Goal: Transaction & Acquisition: Purchase product/service

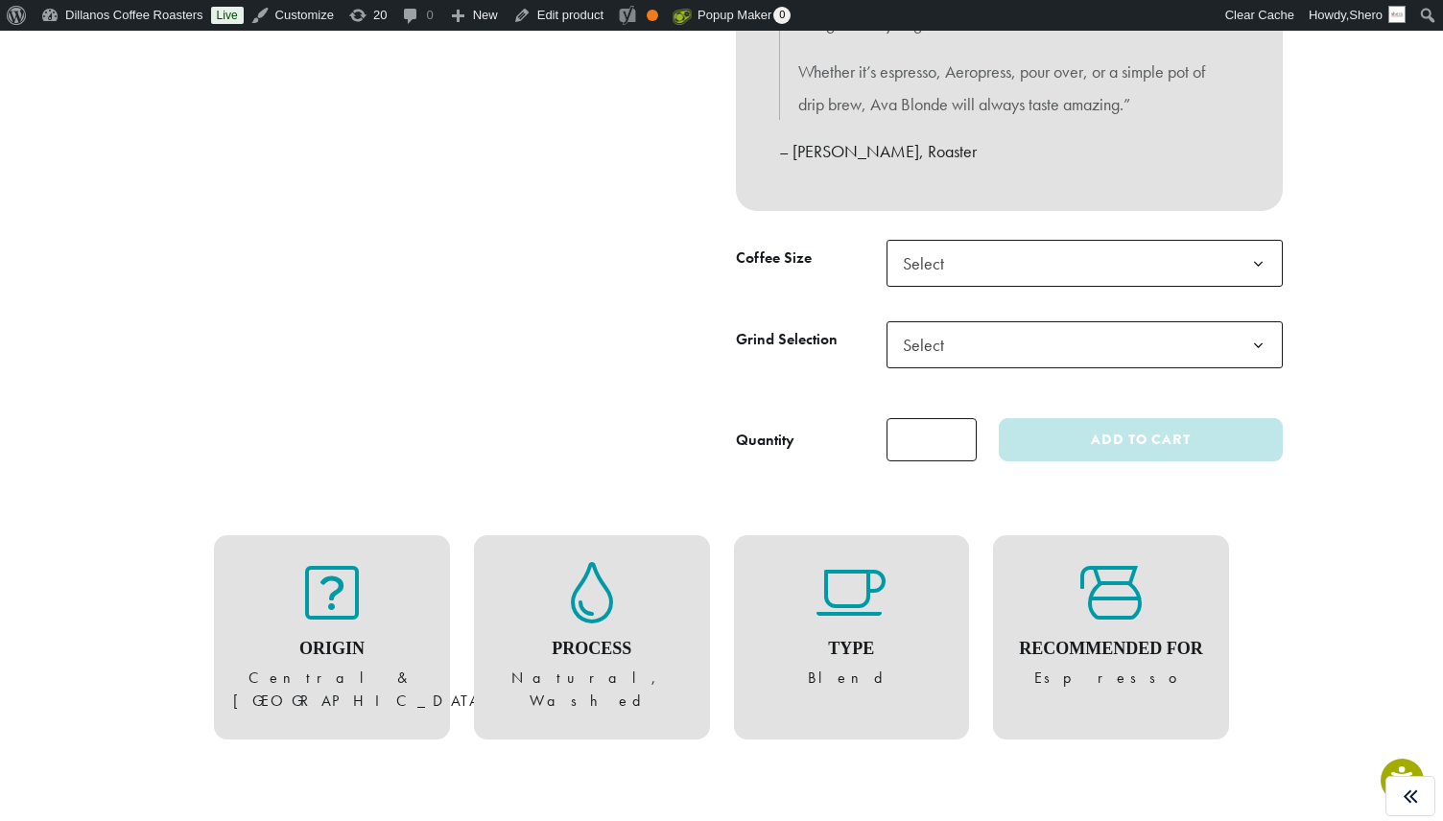
scroll to position [772, 0]
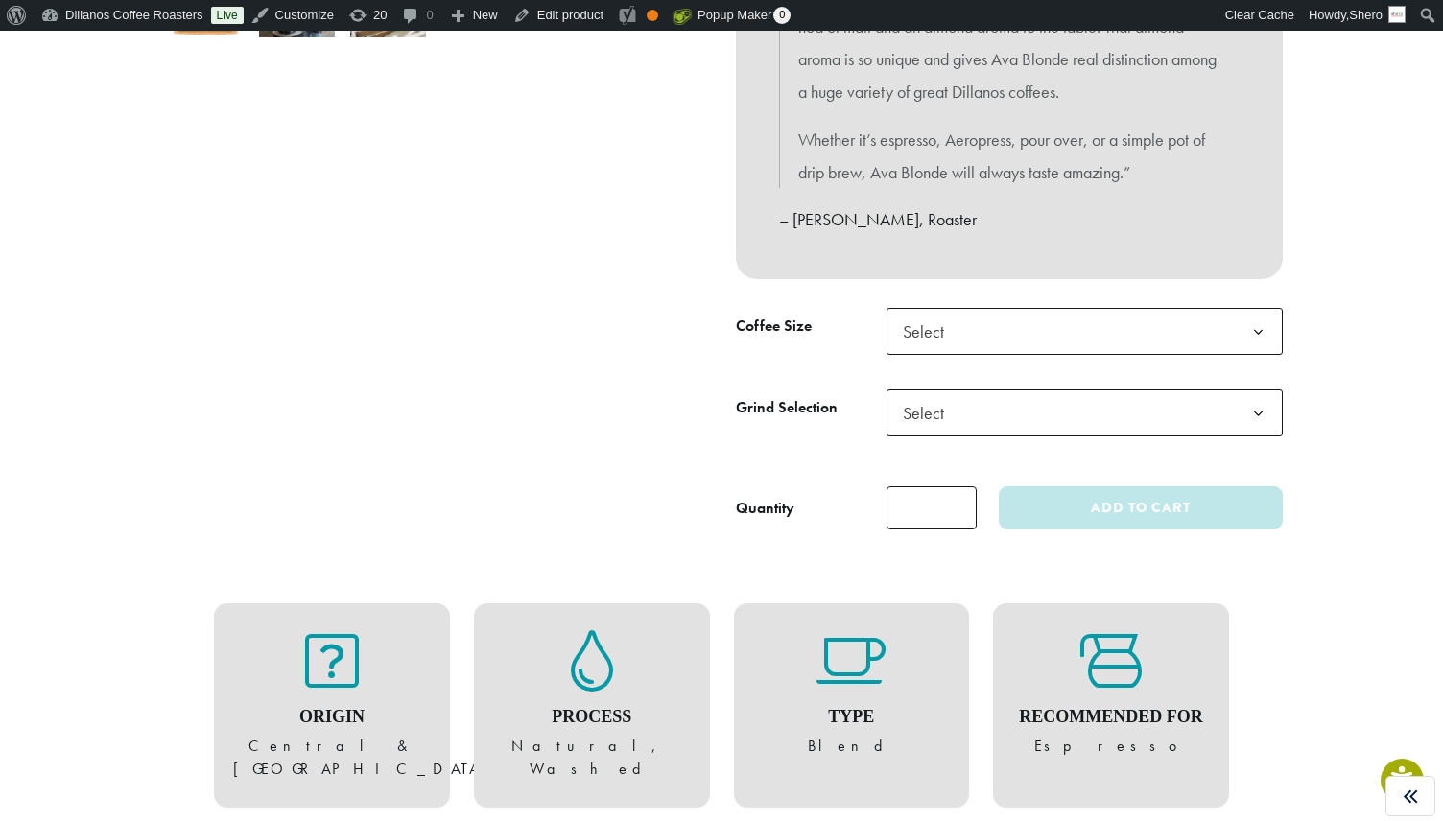
click at [983, 335] on span "Select" at bounding box center [1085, 331] width 396 height 47
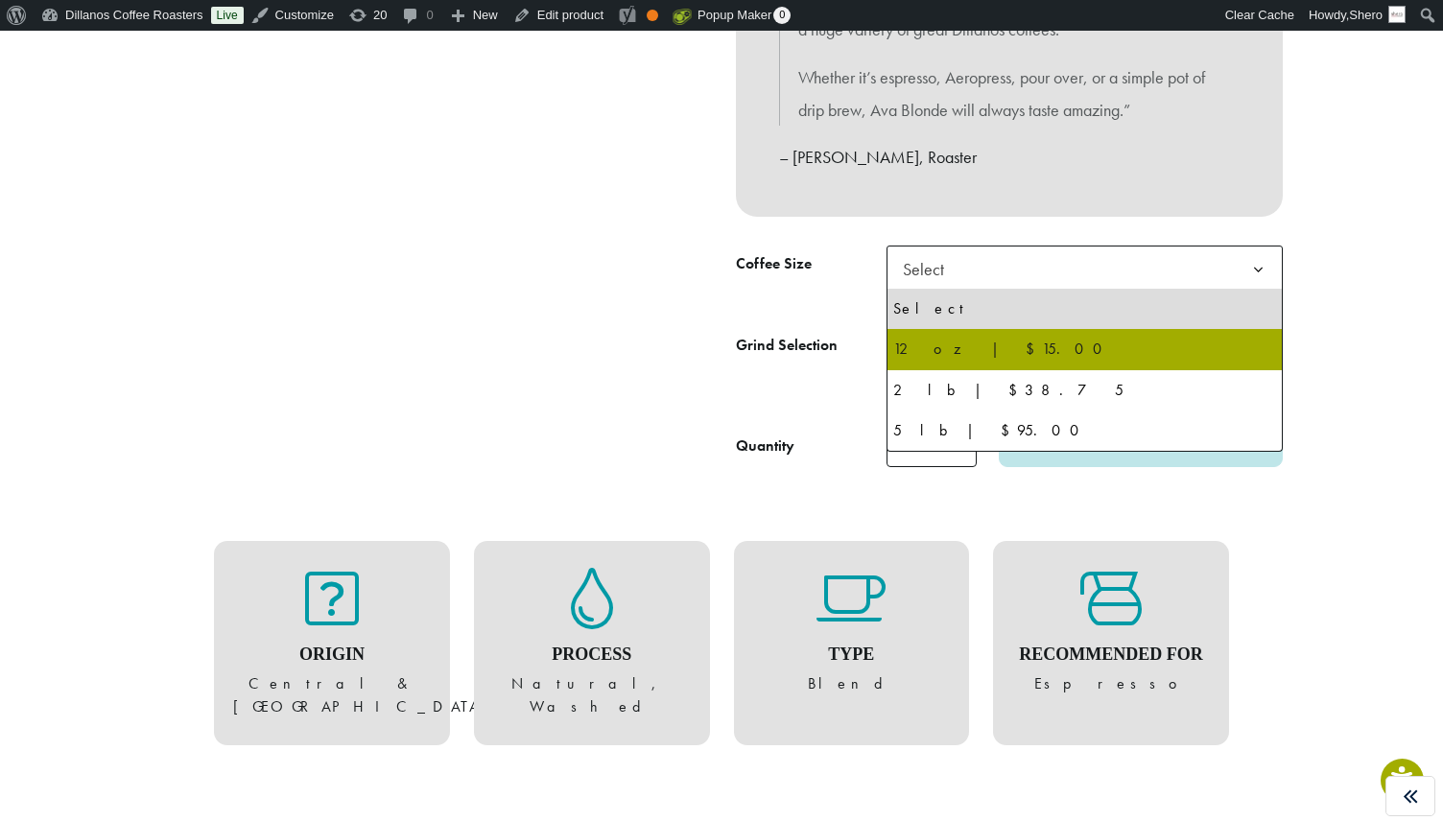
scroll to position [850, 0]
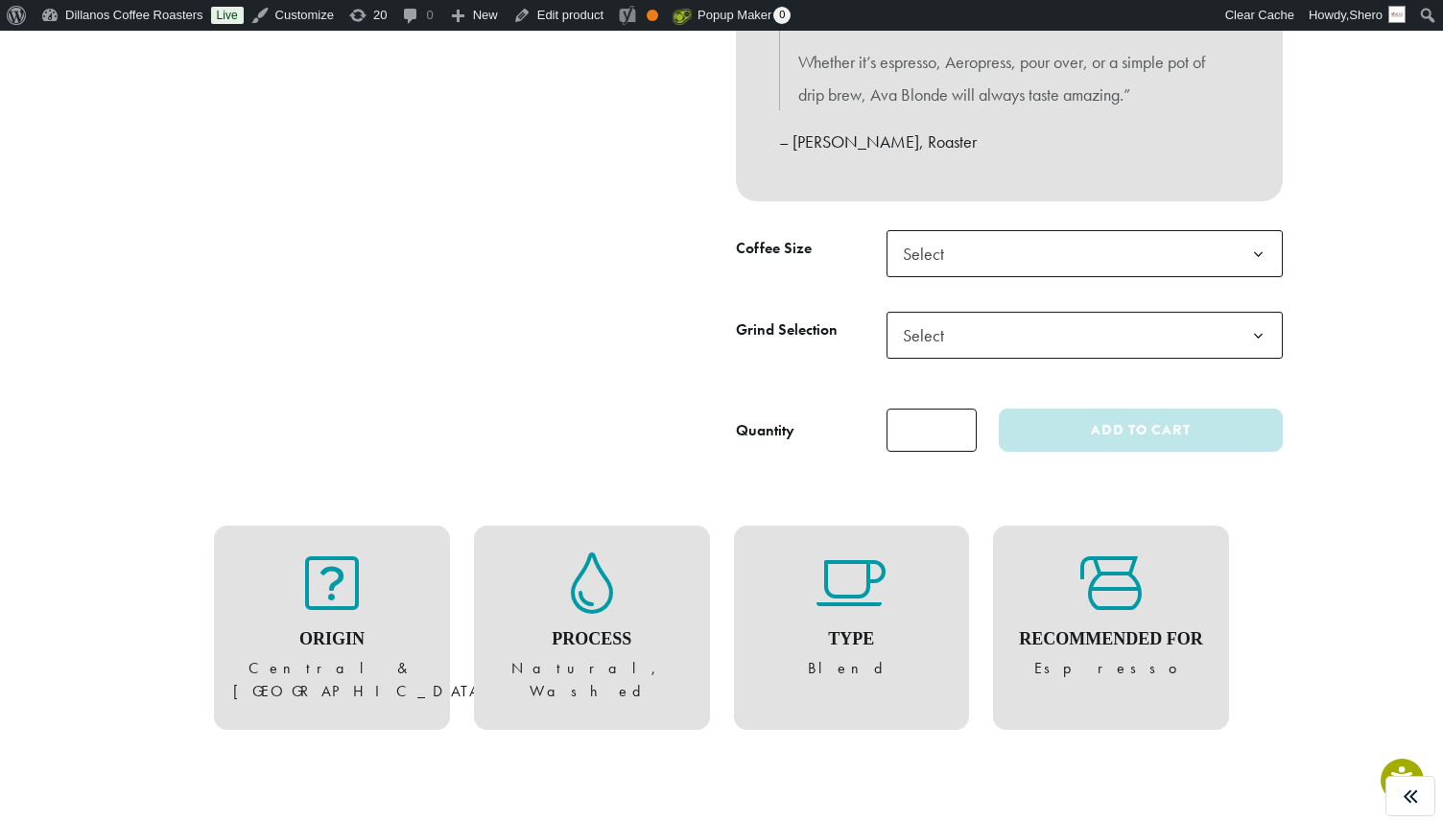
click at [992, 341] on span "Select" at bounding box center [1085, 335] width 396 height 47
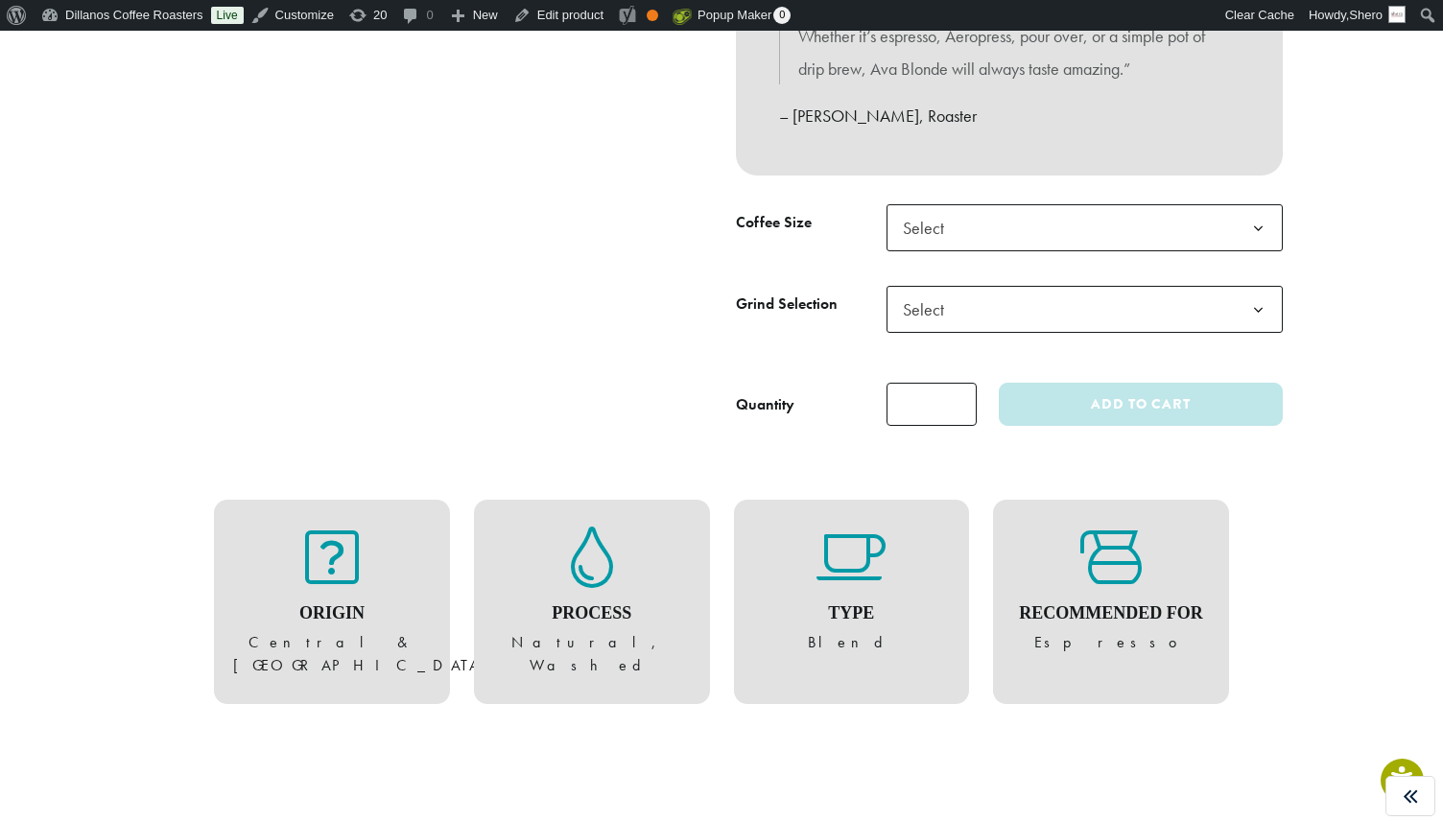
scroll to position [876, 0]
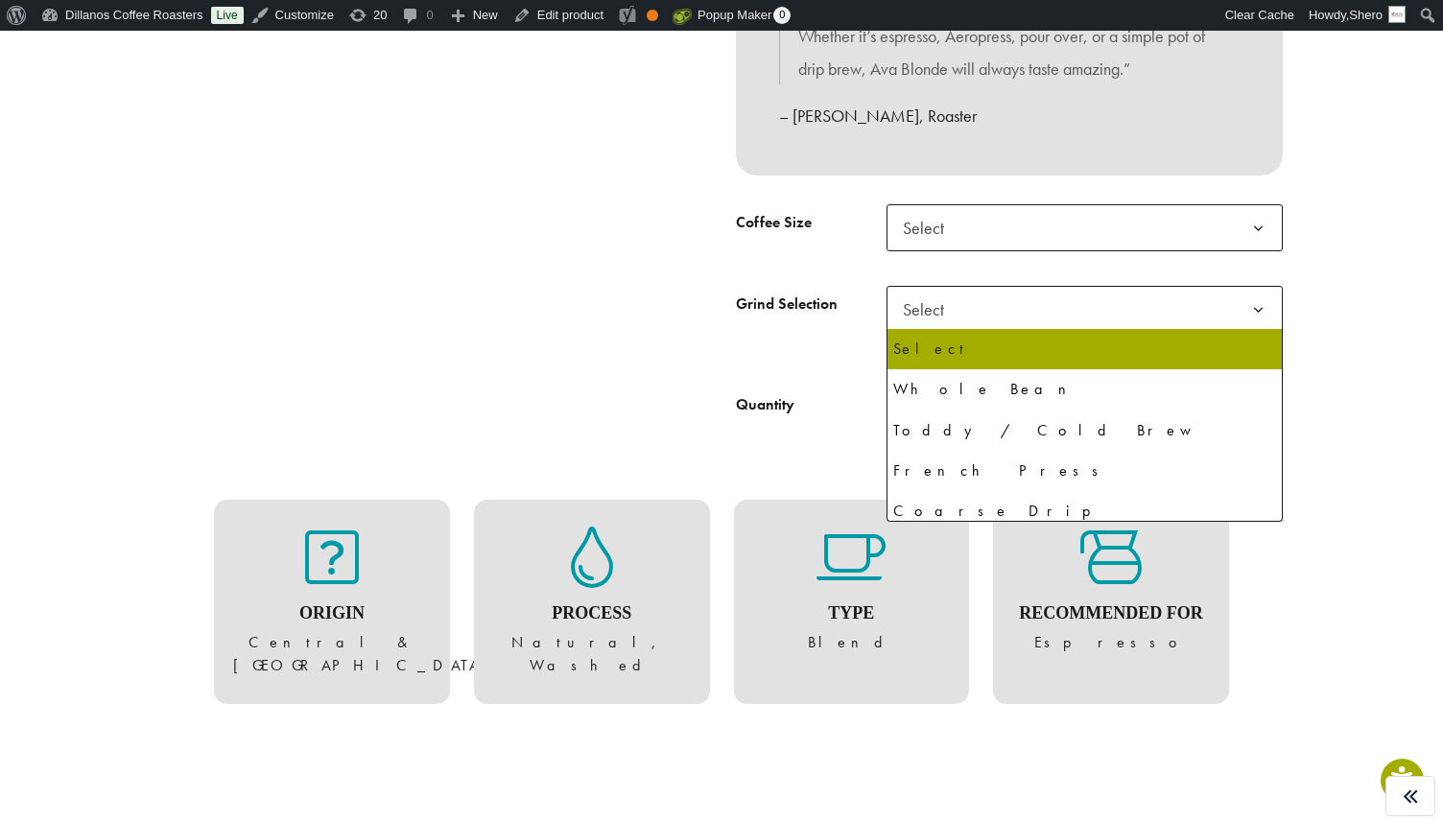
click at [988, 314] on span "Select" at bounding box center [1085, 309] width 396 height 47
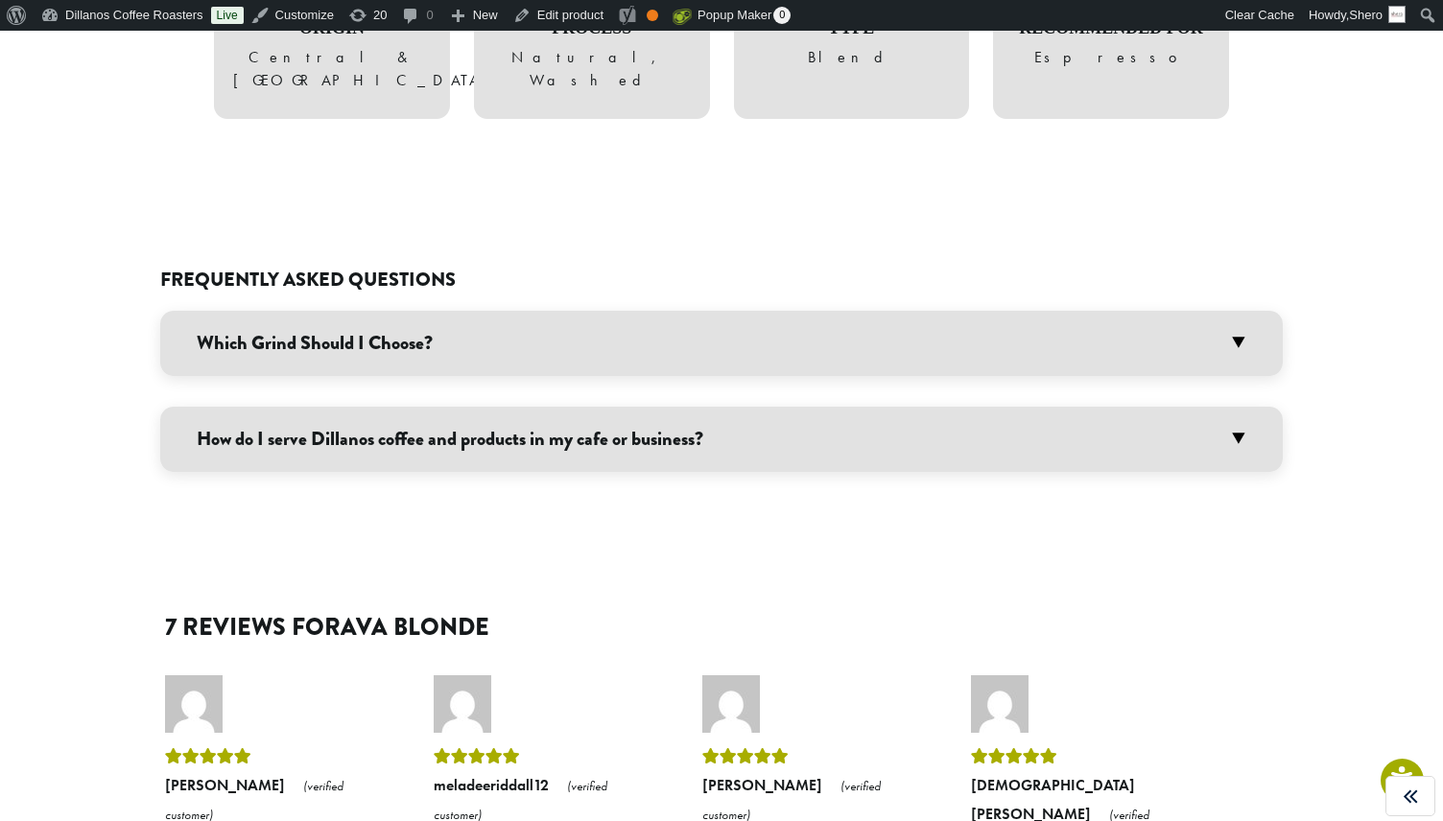
scroll to position [1463, 0]
click at [459, 317] on h3 "Which Grind Should I Choose?" at bounding box center [721, 341] width 1123 height 65
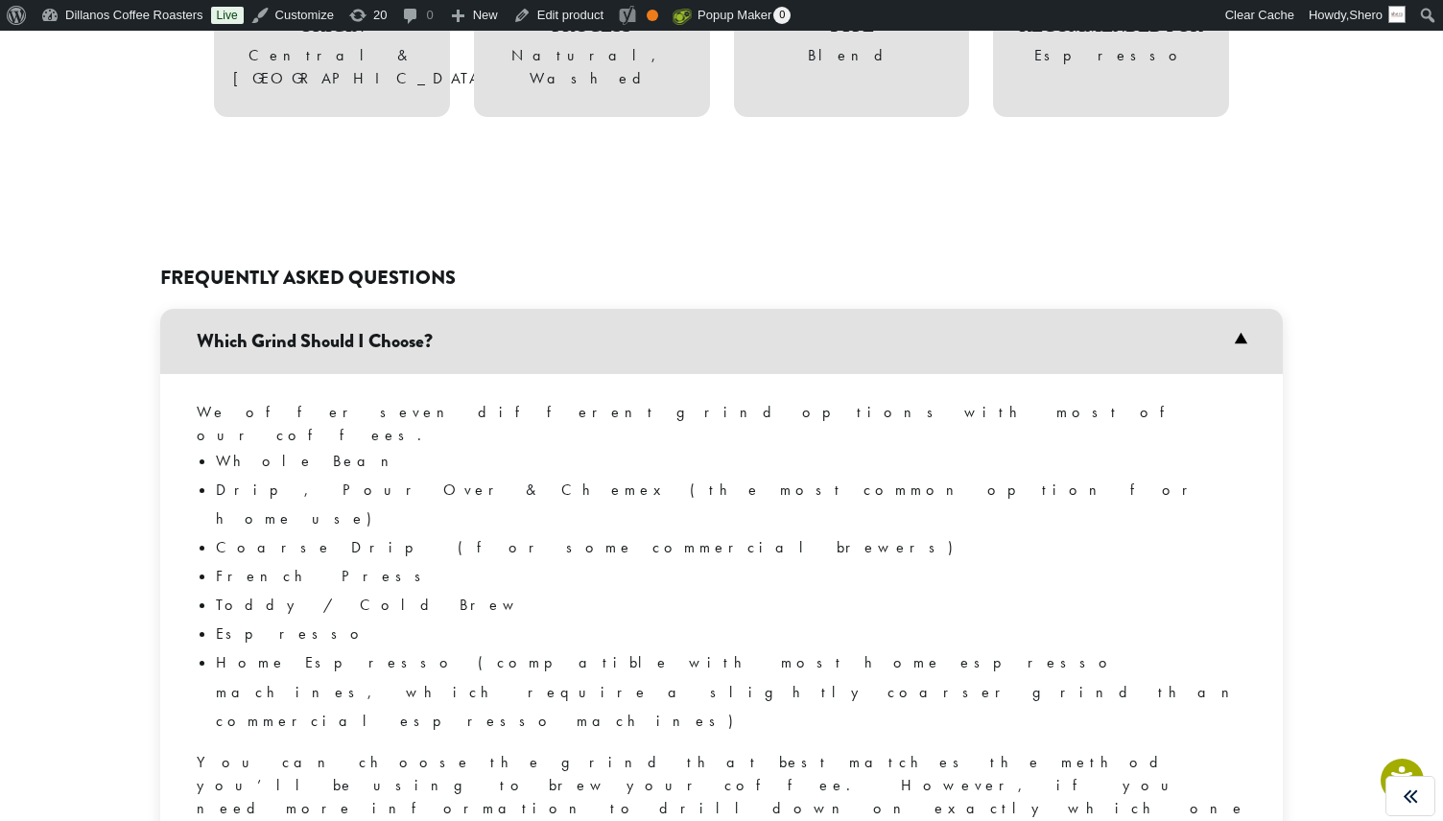
click at [459, 317] on h3 "Which Grind Should I Choose?" at bounding box center [721, 341] width 1123 height 65
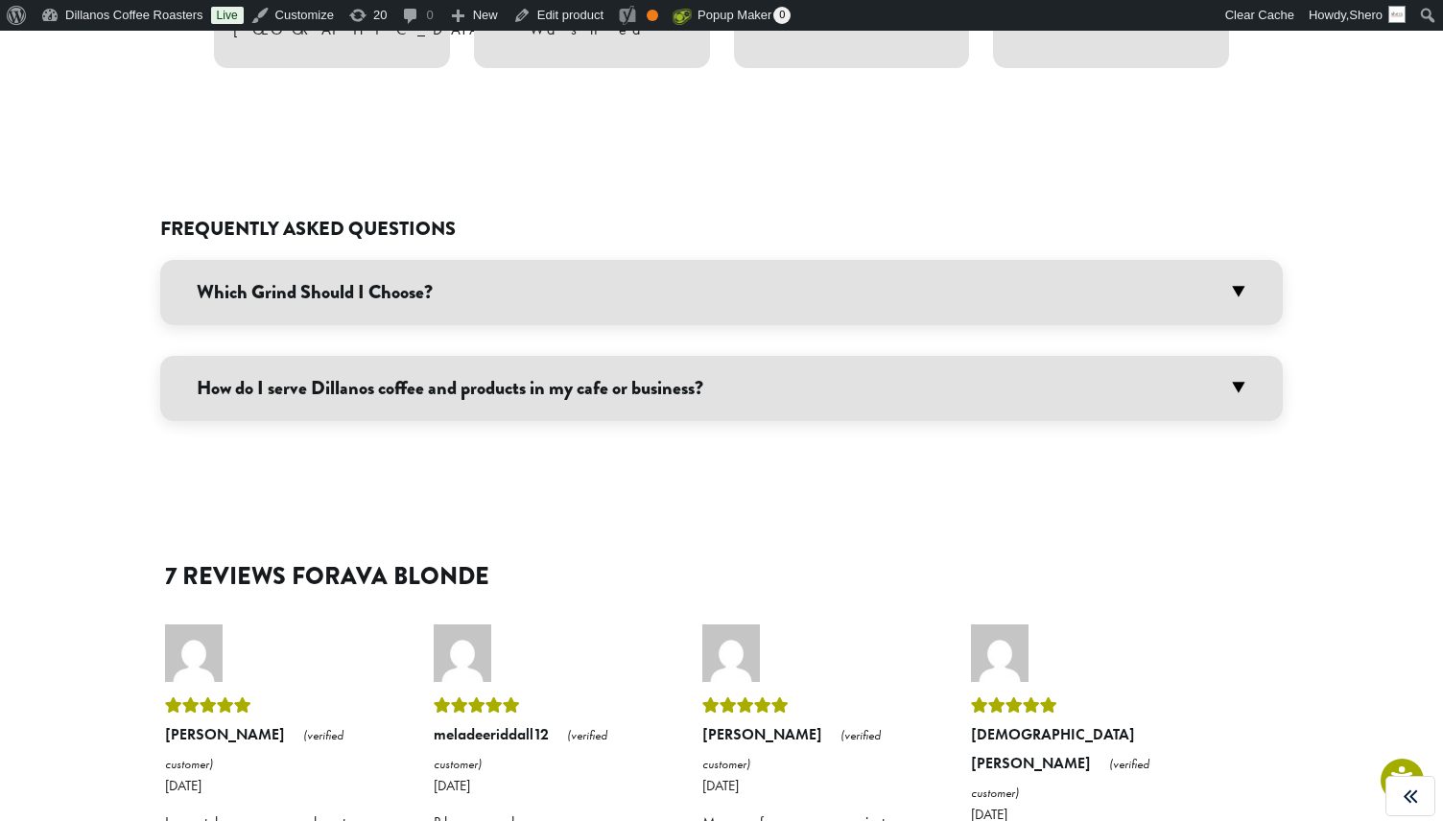
scroll to position [1520, 0]
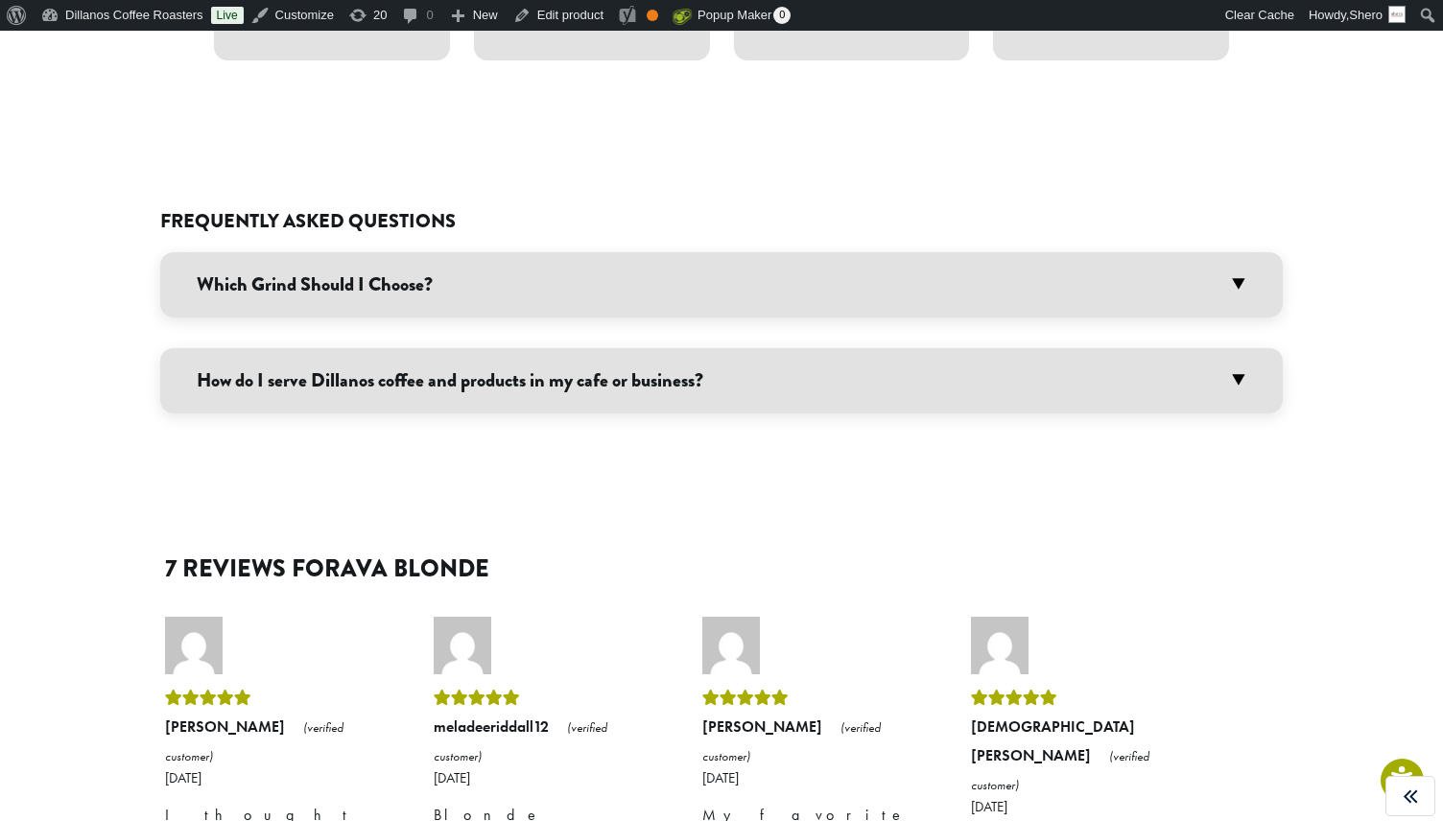
click at [467, 360] on h3 "How do I serve Dillanos coffee and products in my cafe or business?" at bounding box center [721, 380] width 1123 height 65
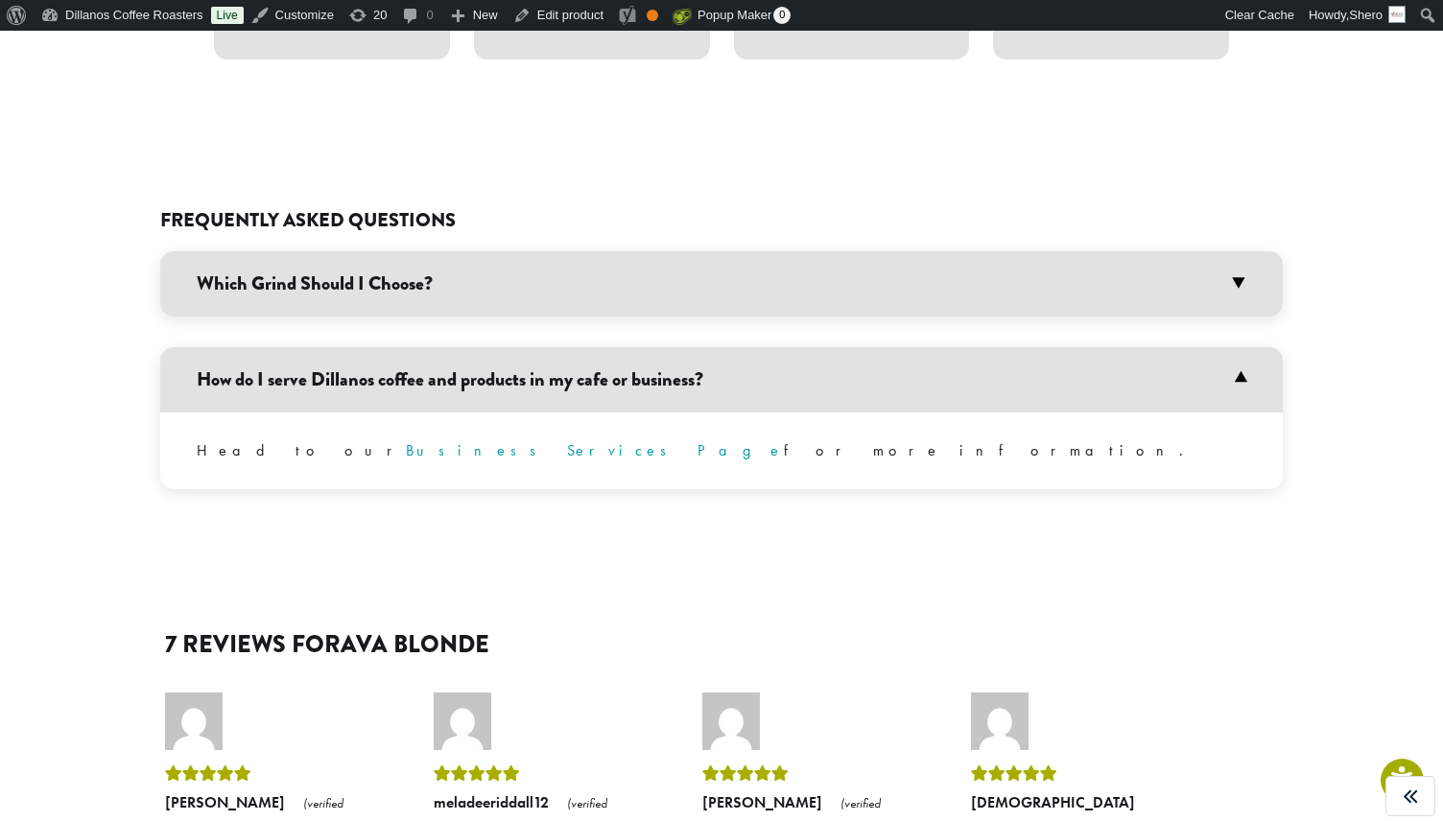
click at [485, 360] on h3 "How do I serve Dillanos coffee and products in my cafe or business?" at bounding box center [721, 379] width 1123 height 65
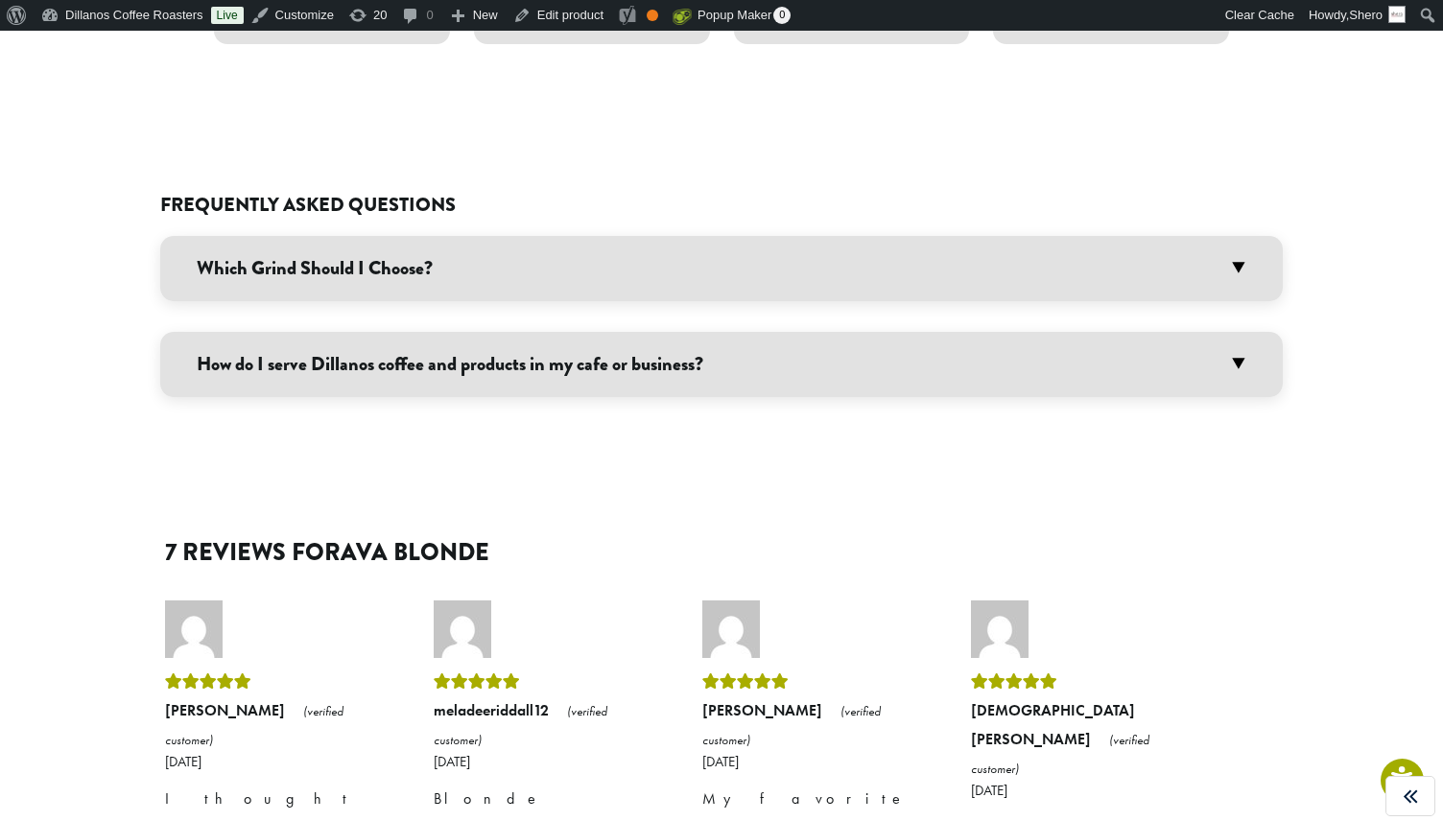
scroll to position [1532, 0]
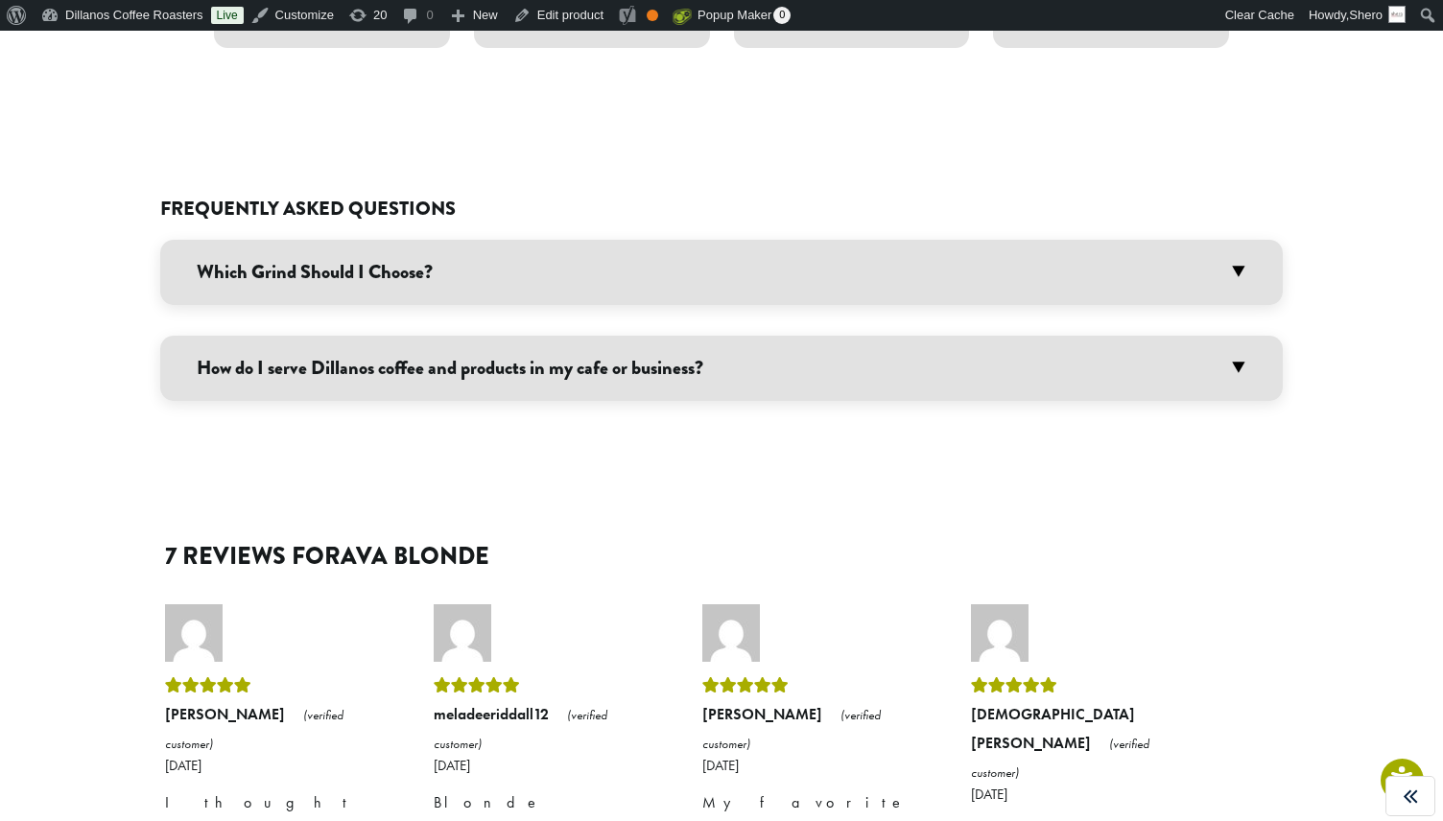
click at [1233, 345] on h3 "How do I serve Dillanos coffee and products in my cafe or business?" at bounding box center [721, 368] width 1123 height 65
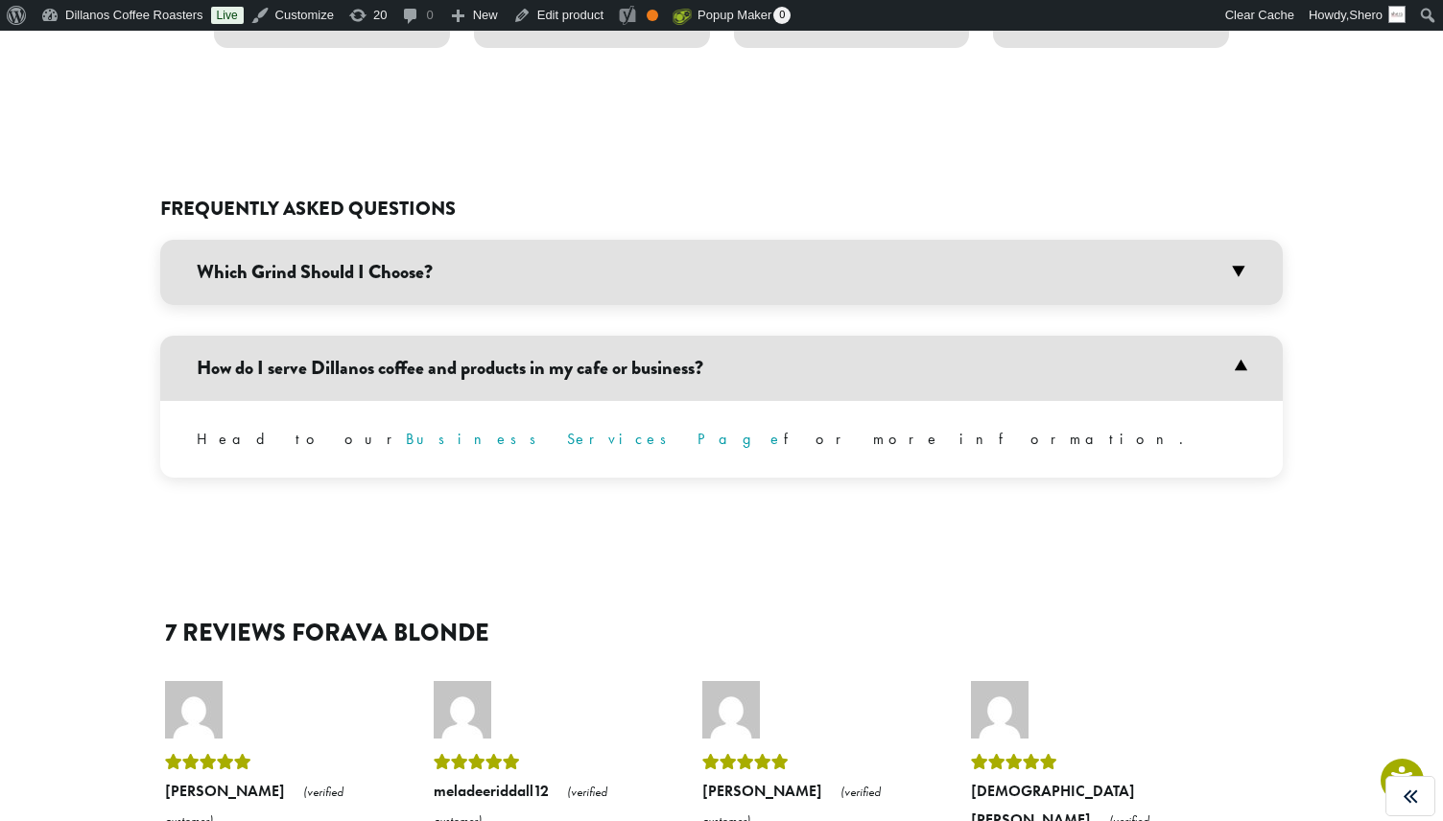
click at [1235, 344] on h3 "How do I serve Dillanos coffee and products in my cafe or business?" at bounding box center [721, 368] width 1123 height 65
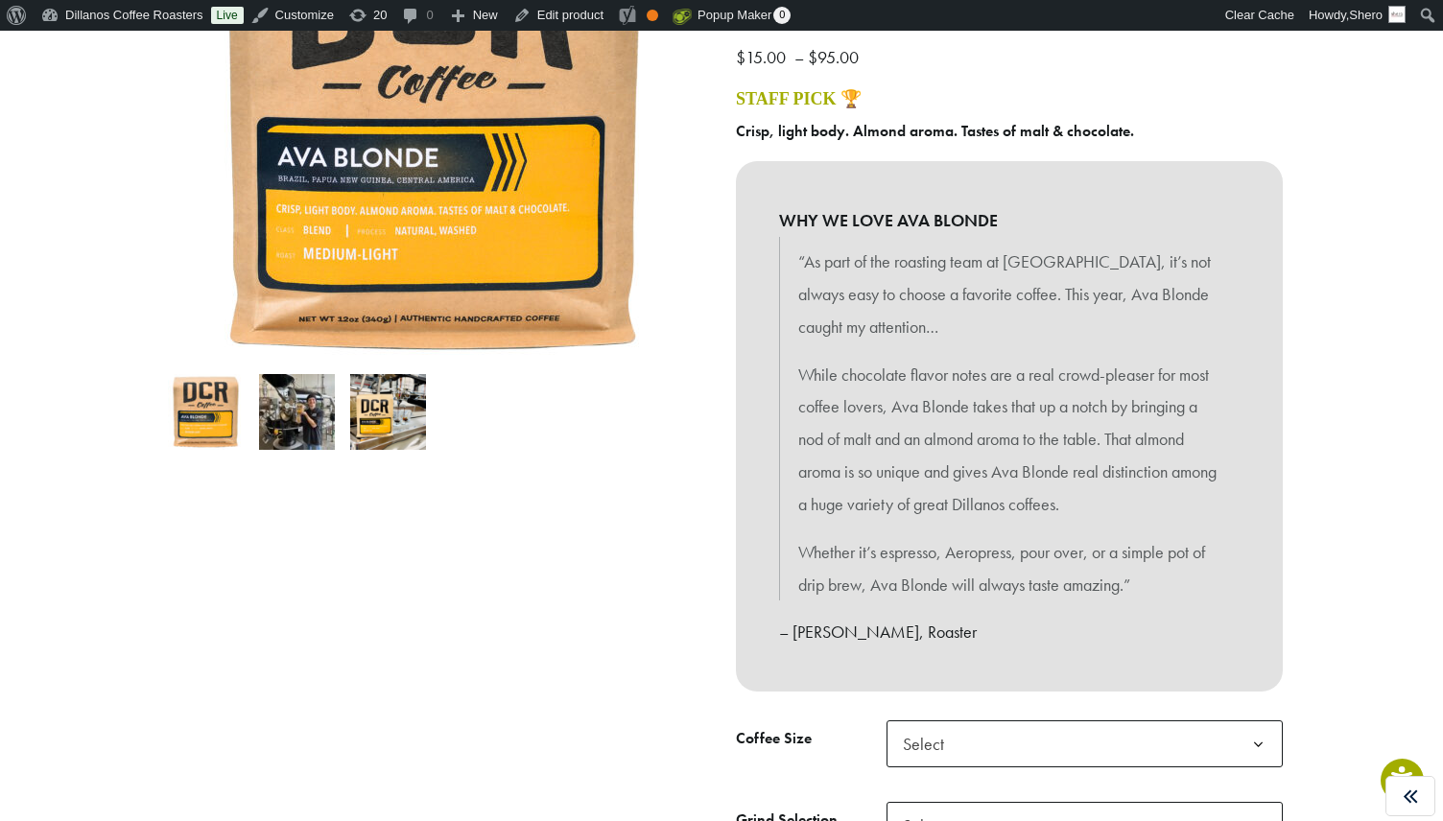
scroll to position [359, 0]
